Goal: Task Accomplishment & Management: Manage account settings

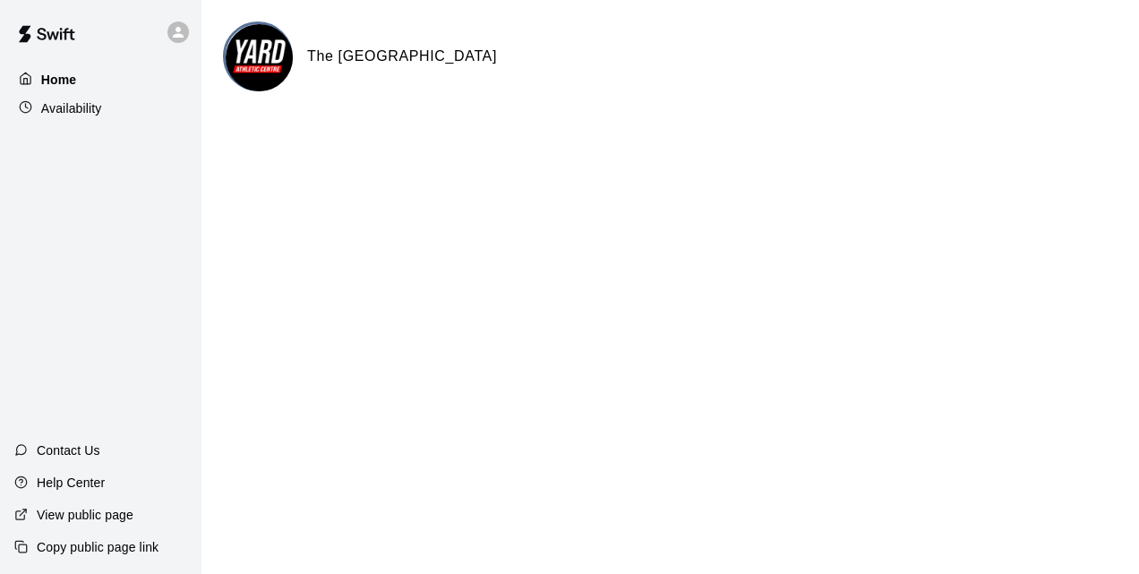
click at [121, 79] on div "Home" at bounding box center [100, 79] width 173 height 27
click at [104, 109] on div "Availability" at bounding box center [100, 108] width 173 height 27
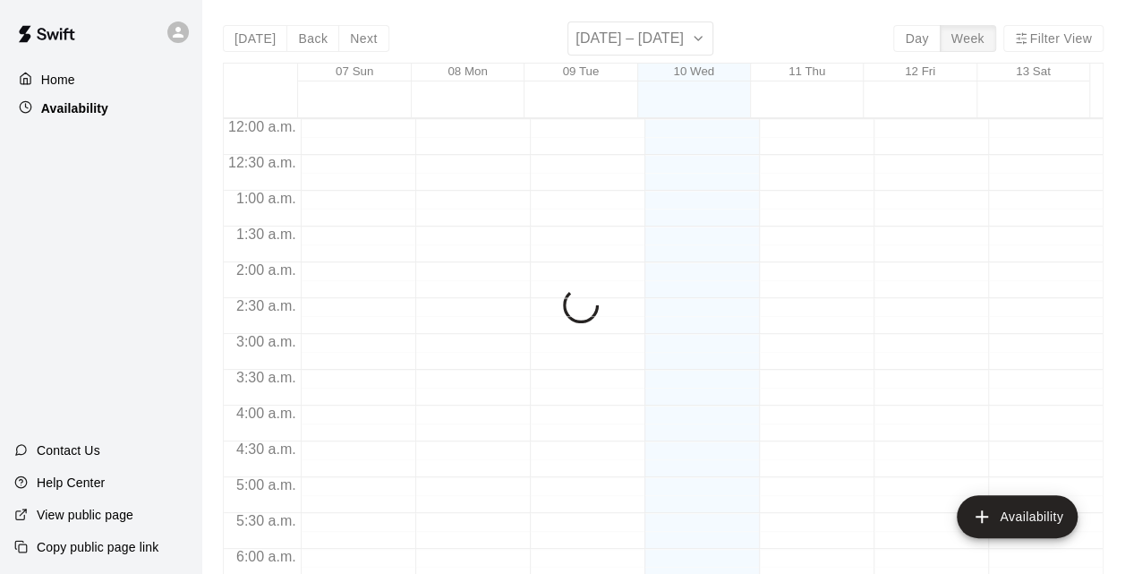
scroll to position [849, 0]
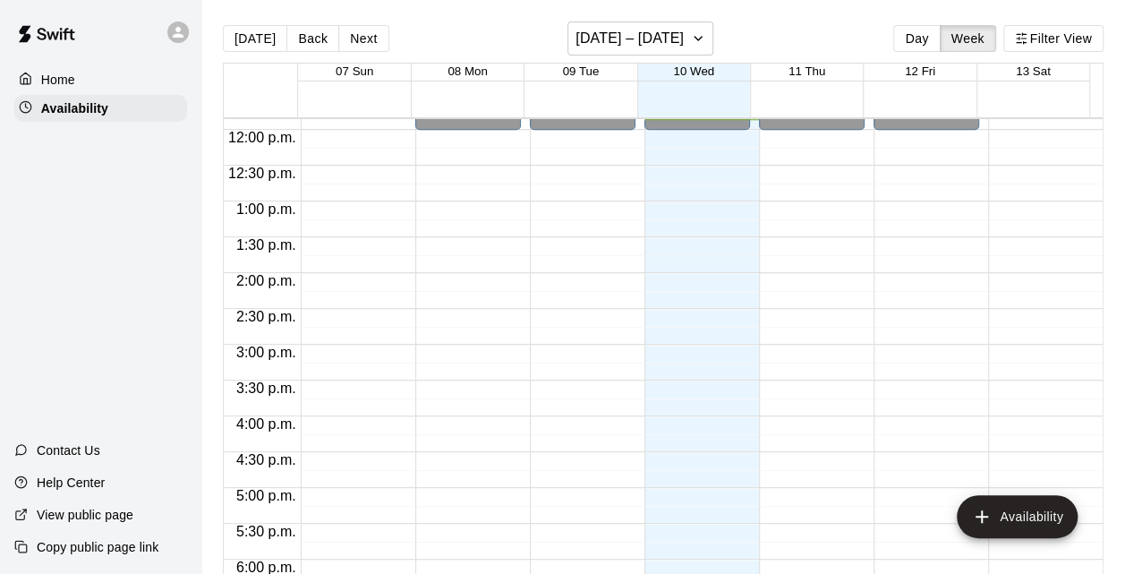
click at [97, 79] on div "Home" at bounding box center [100, 79] width 173 height 27
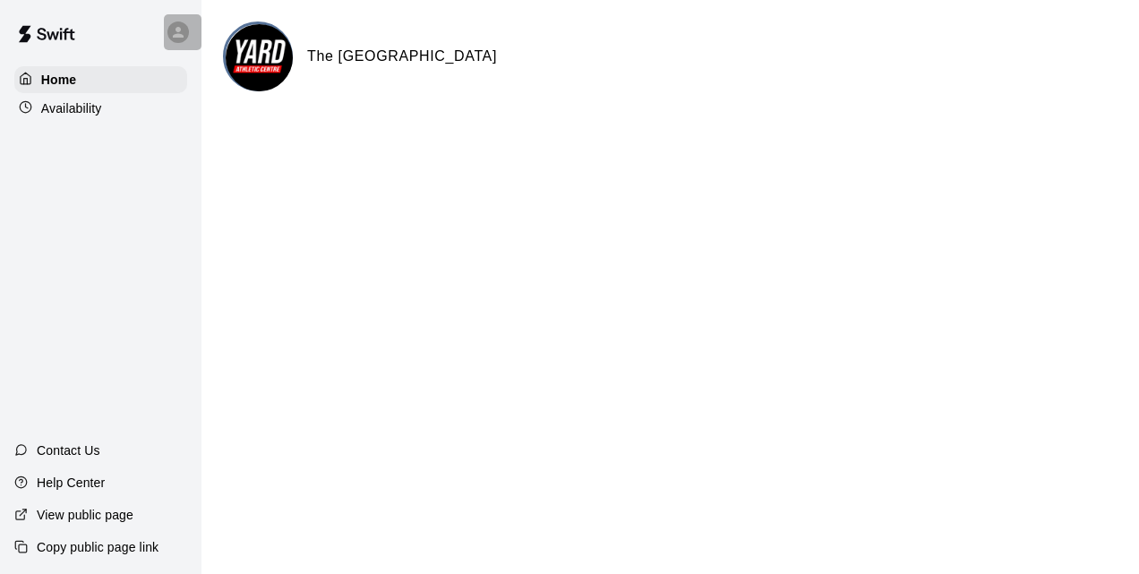
click at [174, 26] on icon at bounding box center [178, 32] width 16 height 16
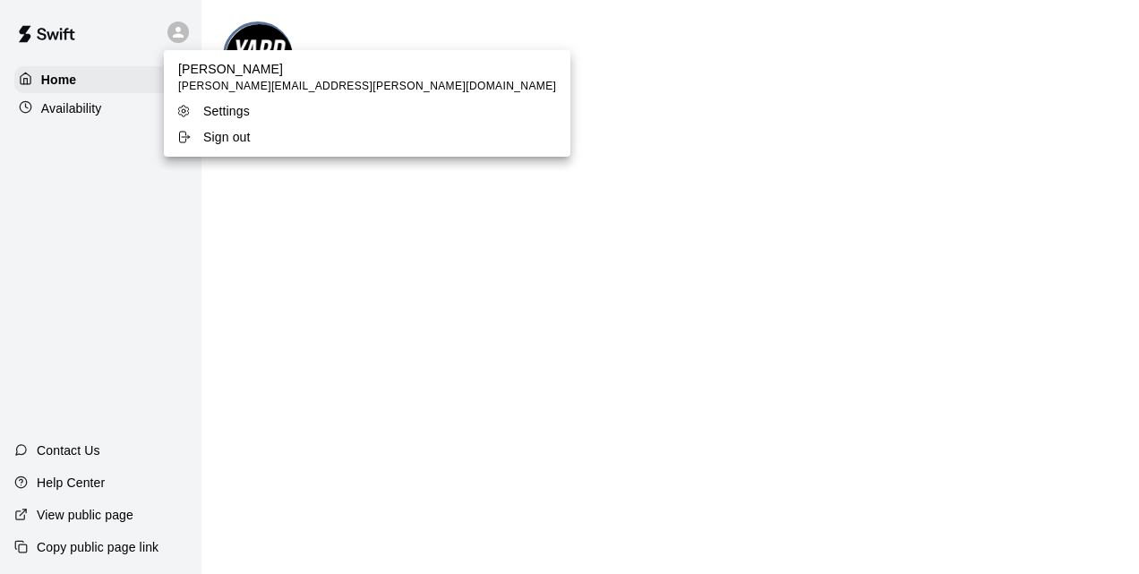
click at [97, 188] on div at bounding box center [569, 287] width 1139 height 574
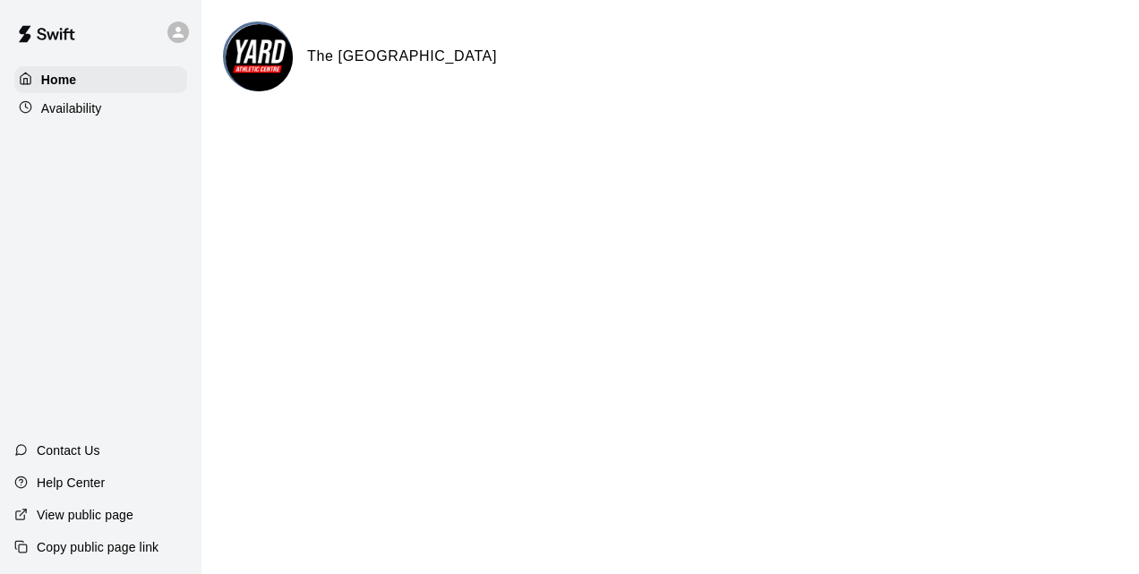
click at [90, 122] on div "Availability" at bounding box center [100, 108] width 173 height 27
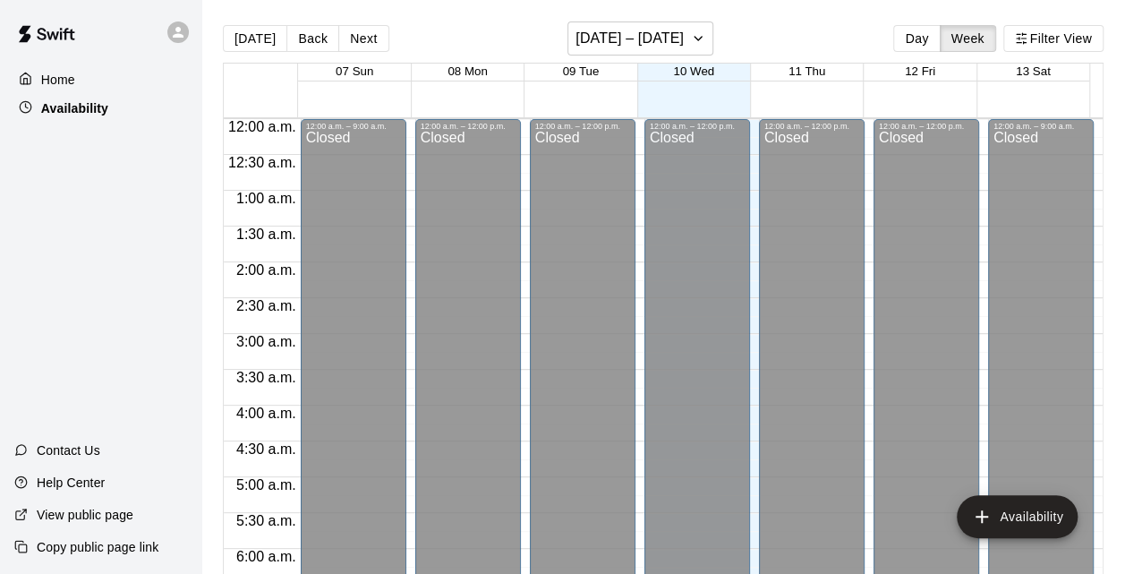
scroll to position [852, 0]
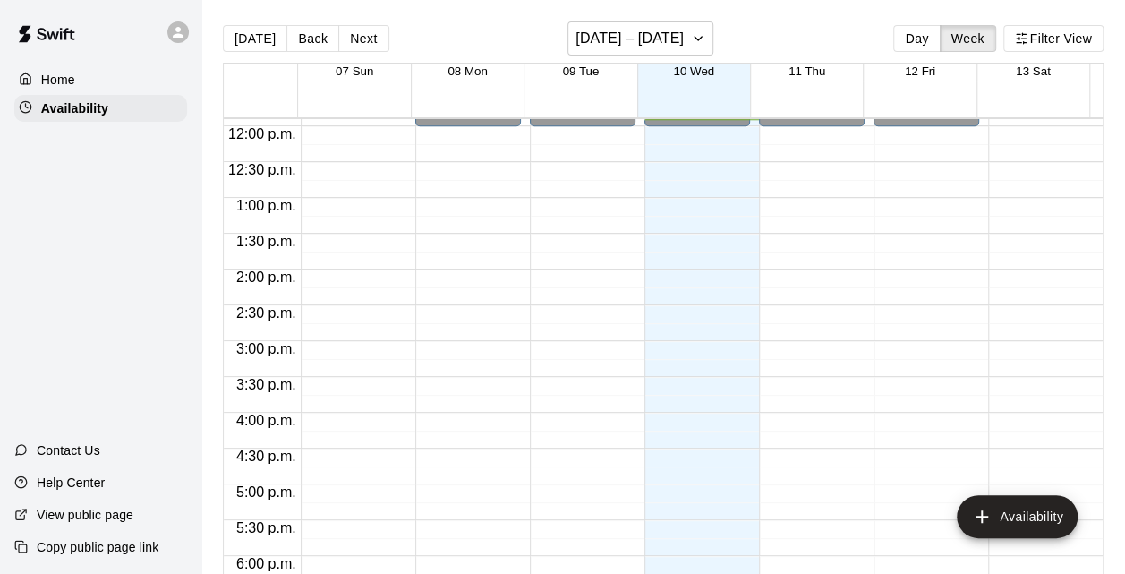
click at [71, 72] on p "Home" at bounding box center [58, 80] width 34 height 18
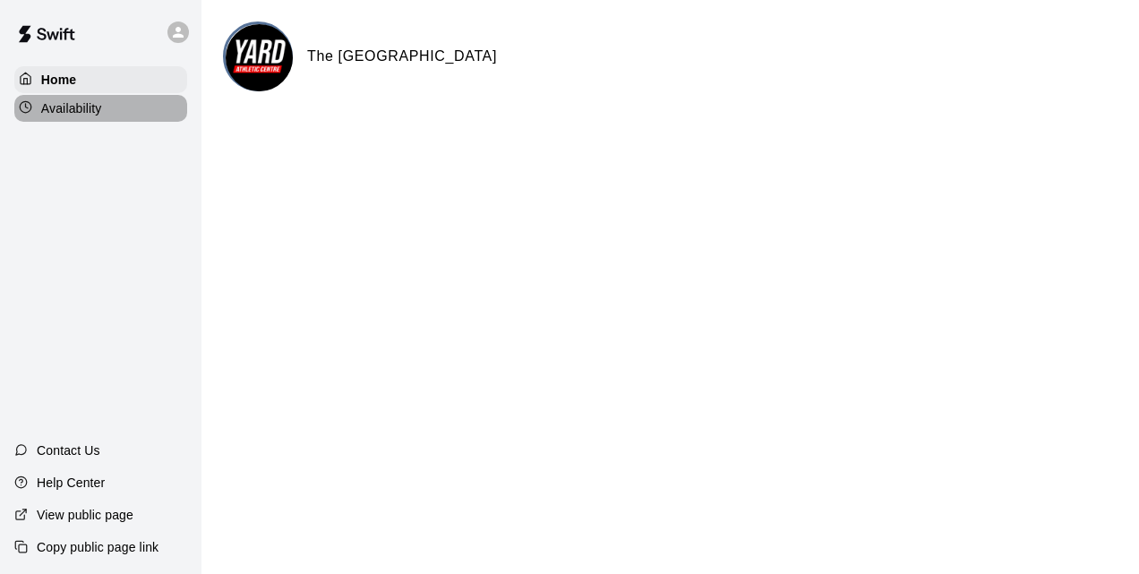
click at [81, 106] on p "Availability" at bounding box center [71, 108] width 61 height 18
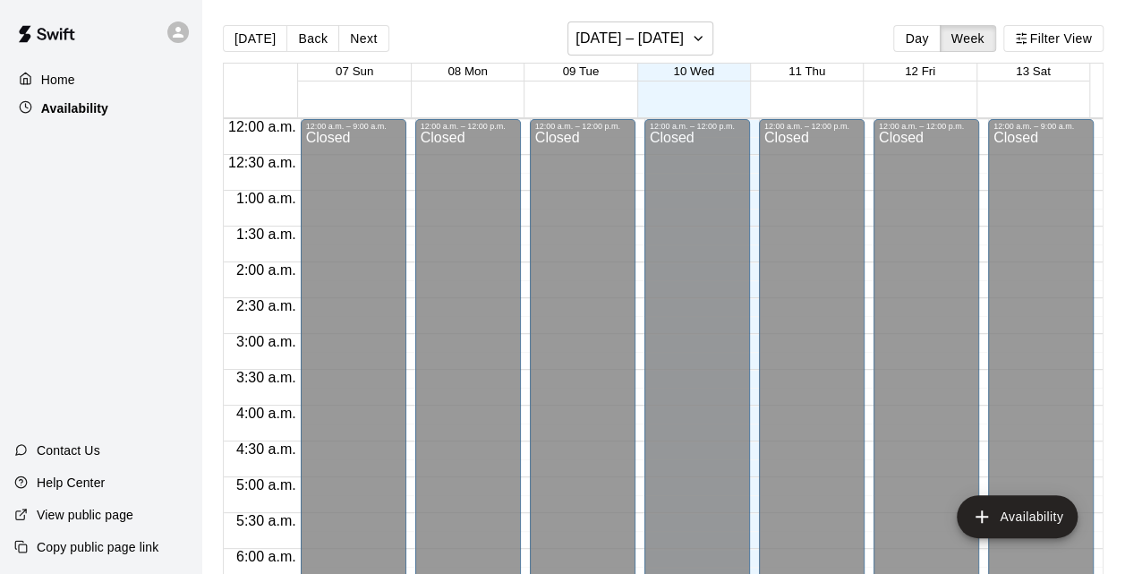
scroll to position [853, 0]
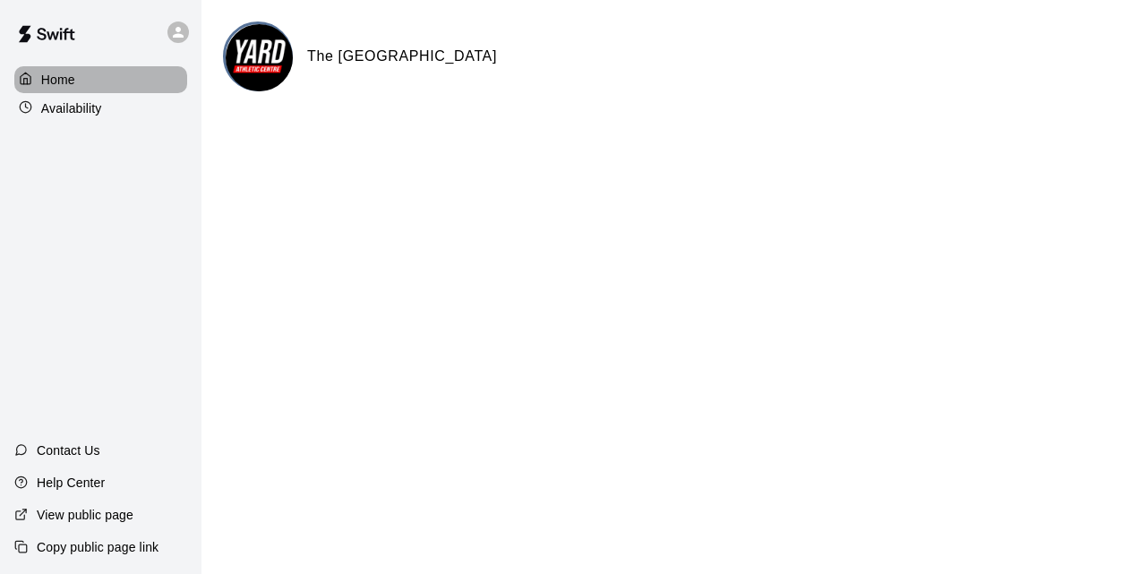
click at [73, 73] on p "Home" at bounding box center [58, 80] width 34 height 18
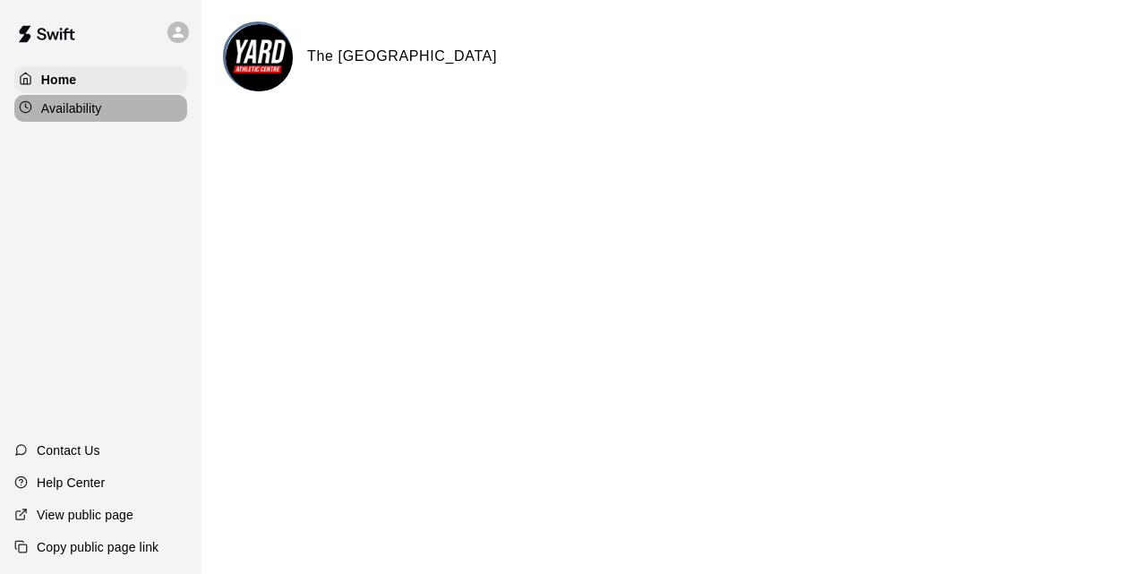
click at [112, 107] on div "Availability" at bounding box center [100, 108] width 173 height 27
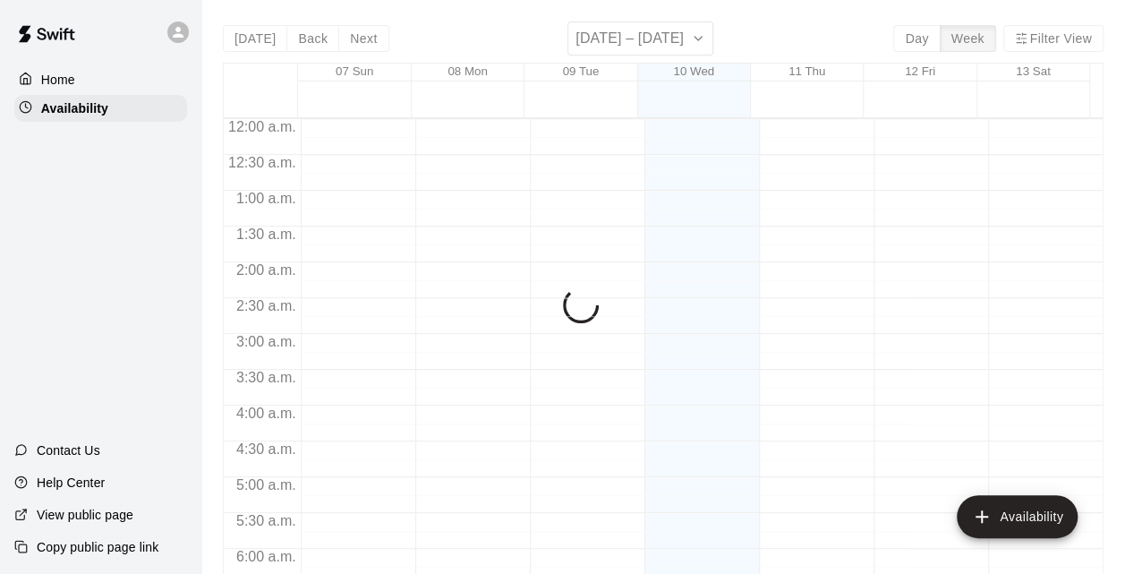
scroll to position [851, 0]
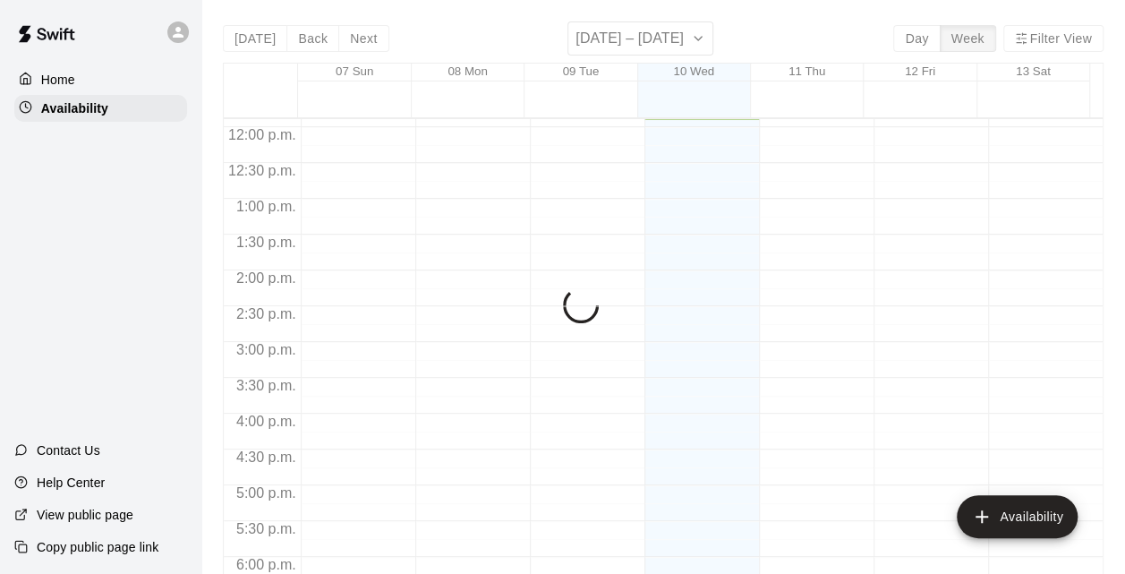
click at [172, 30] on icon at bounding box center [178, 32] width 16 height 16
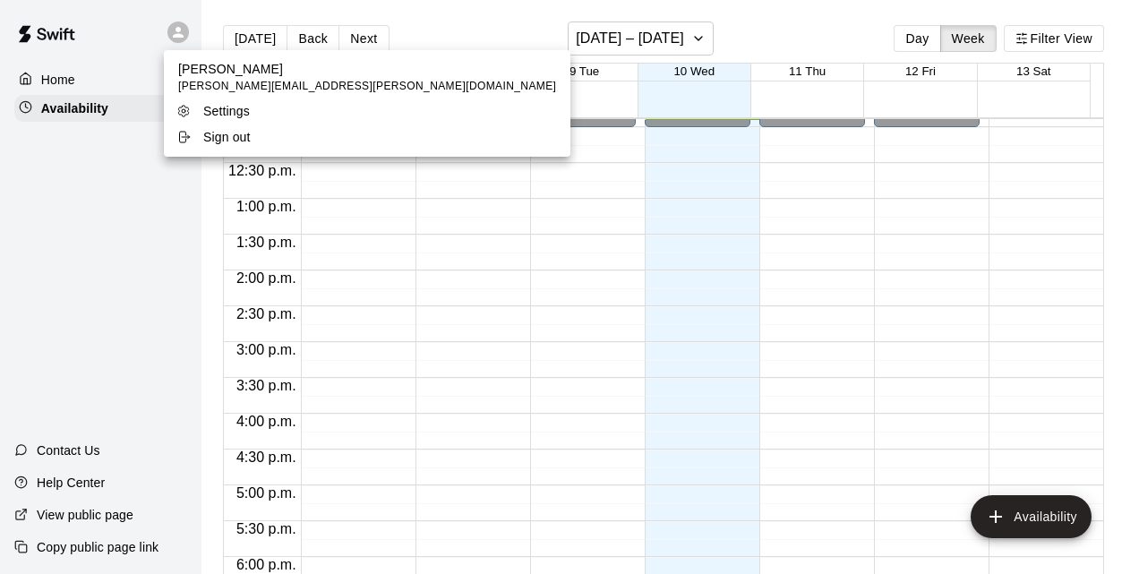
click at [98, 175] on div at bounding box center [569, 287] width 1139 height 574
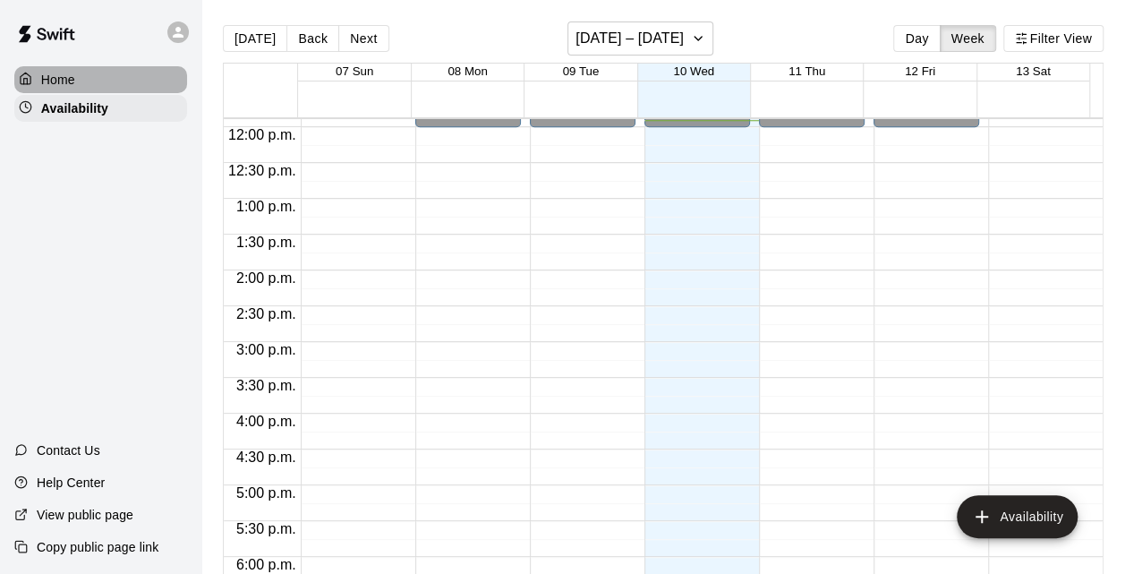
click at [117, 87] on div "Home" at bounding box center [100, 79] width 173 height 27
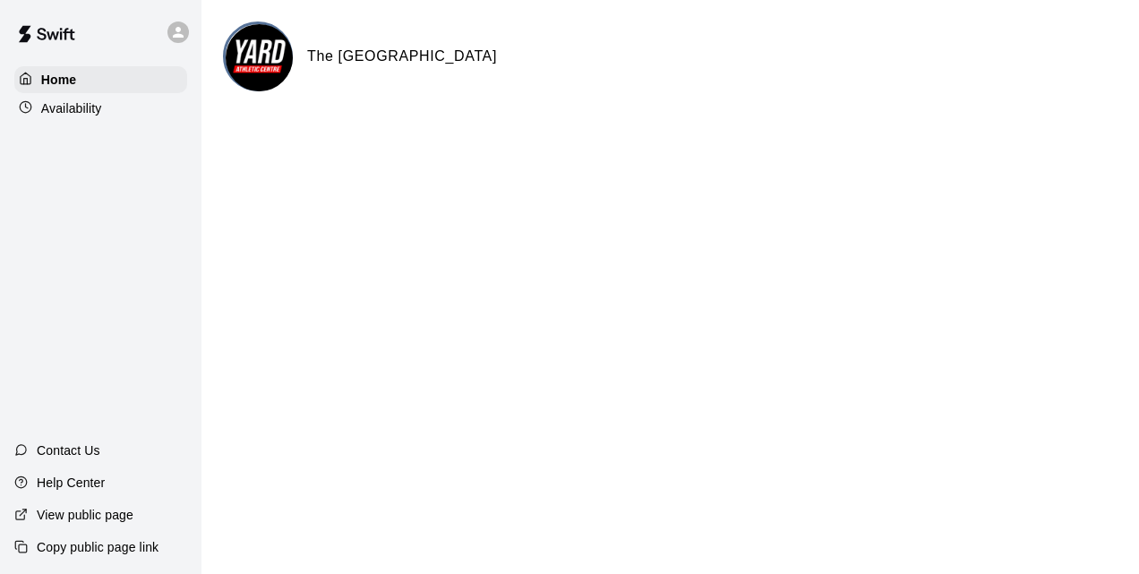
click at [277, 55] on img at bounding box center [259, 57] width 67 height 67
click at [383, 57] on h6 "The [GEOGRAPHIC_DATA]" at bounding box center [402, 56] width 190 height 23
click at [67, 111] on p "Availability" at bounding box center [71, 108] width 61 height 18
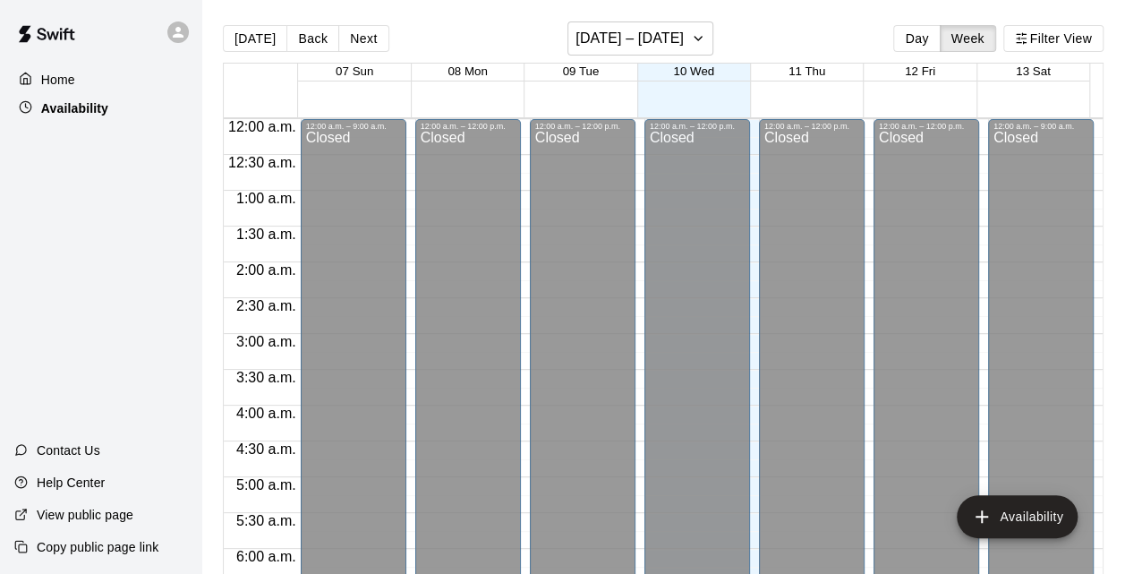
scroll to position [853, 0]
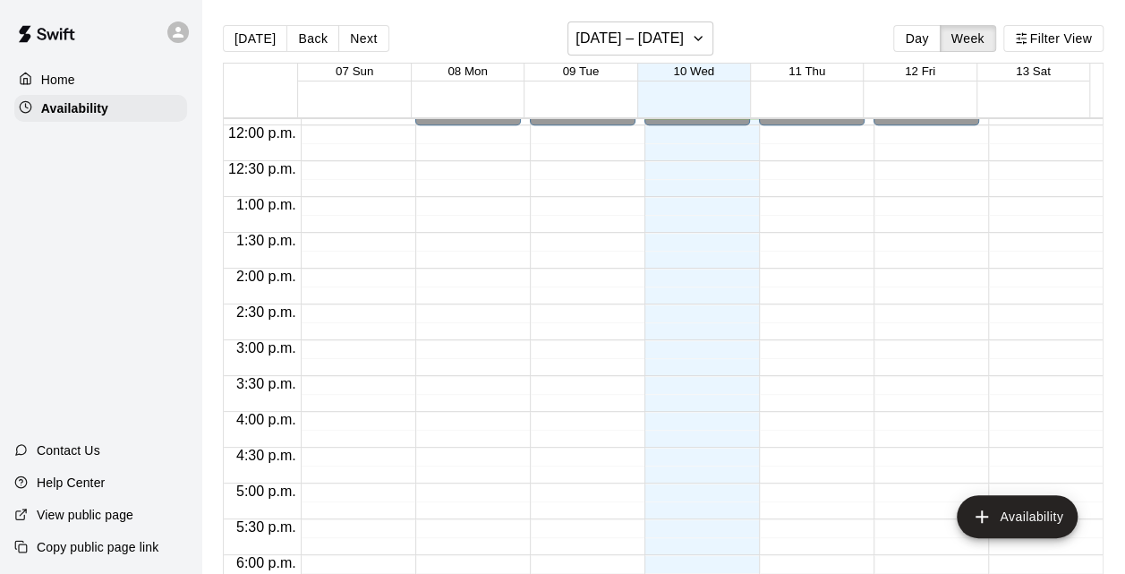
click at [82, 95] on div "Home Availability" at bounding box center [100, 93] width 201 height 59
click at [173, 37] on icon at bounding box center [178, 32] width 11 height 11
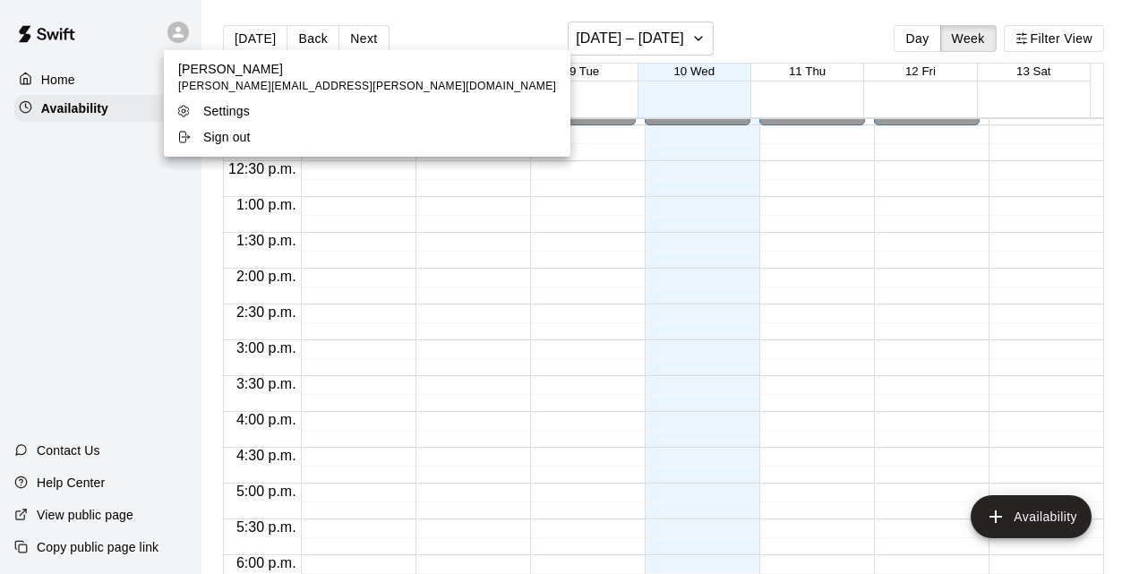
click at [222, 115] on p "Settings" at bounding box center [226, 111] width 47 height 18
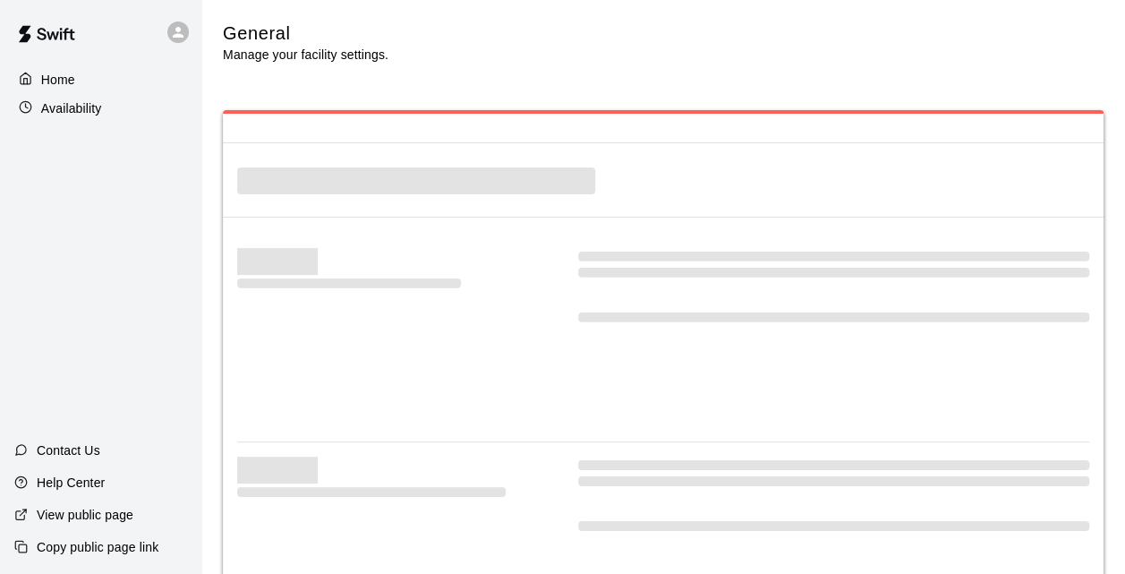
select select "**"
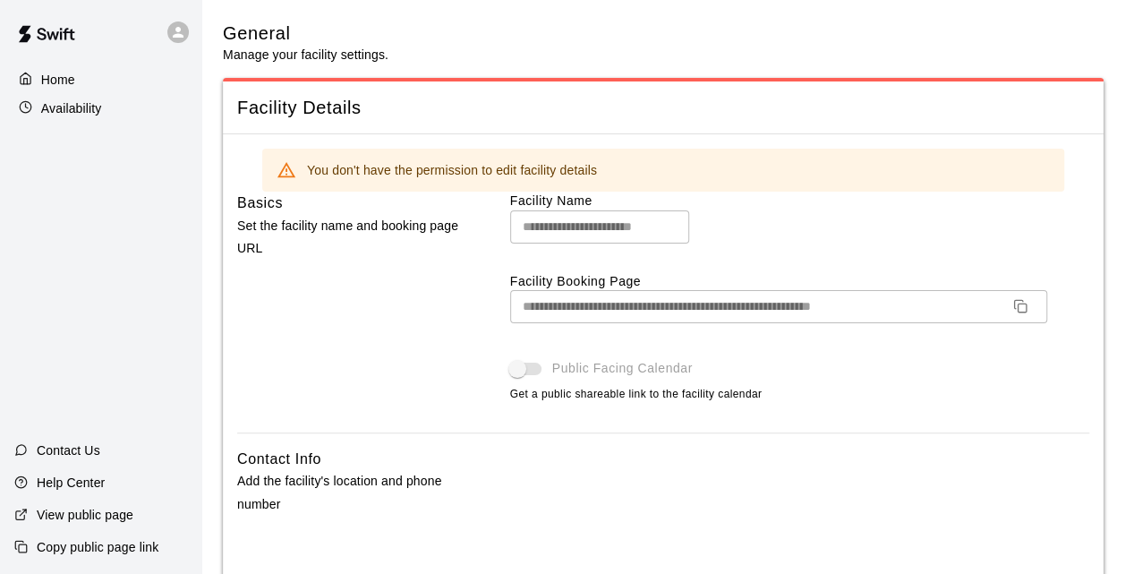
click at [49, 81] on p "Home" at bounding box center [58, 80] width 34 height 18
